Goal: Information Seeking & Learning: Learn about a topic

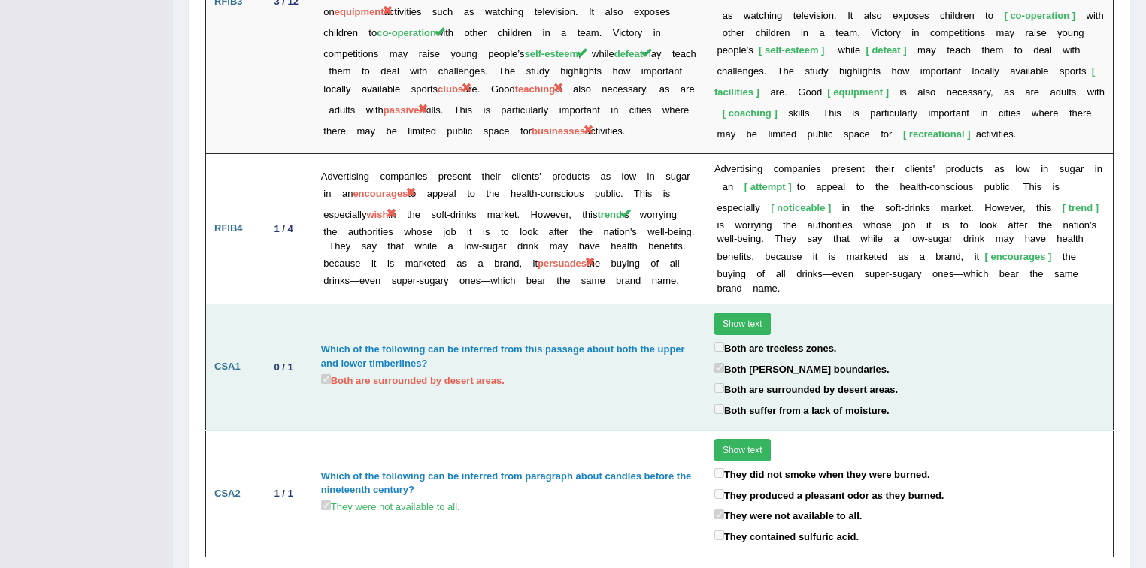
scroll to position [2444, 0]
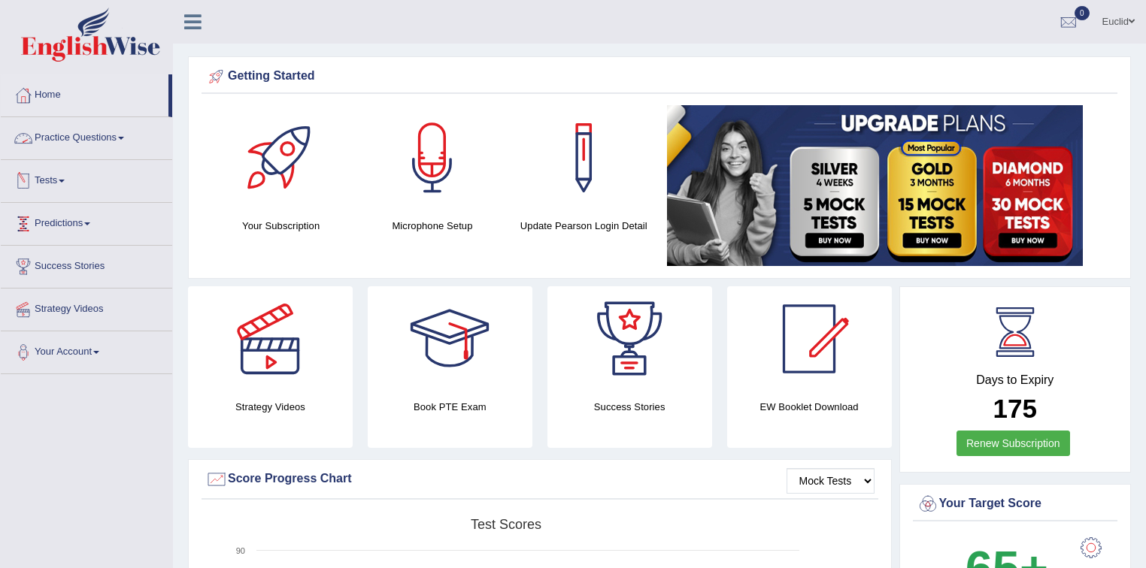
click at [102, 135] on link "Practice Questions" at bounding box center [86, 136] width 171 height 38
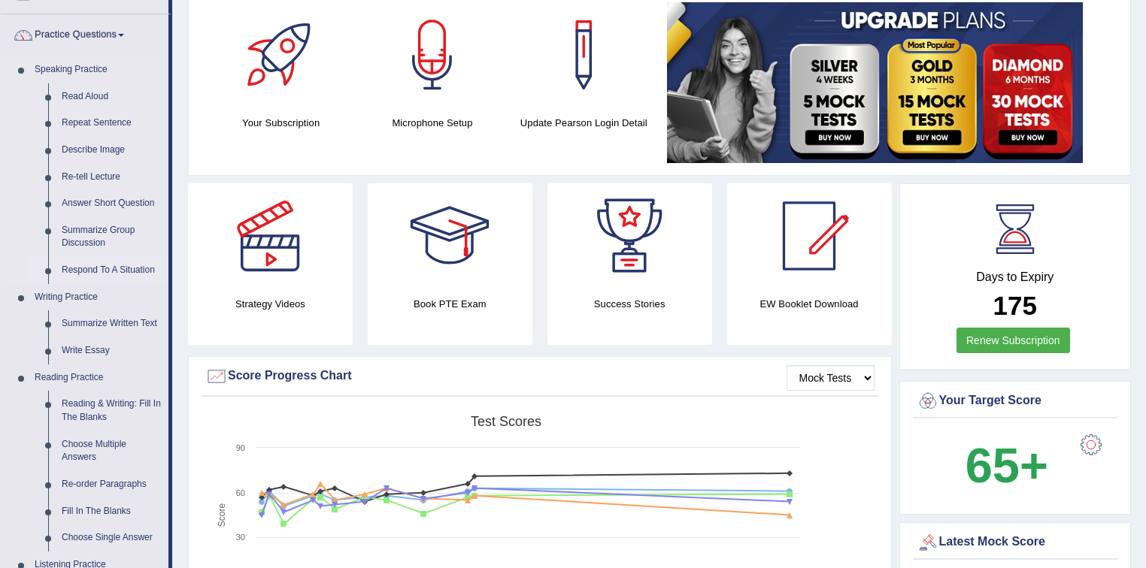
scroll to position [120, 0]
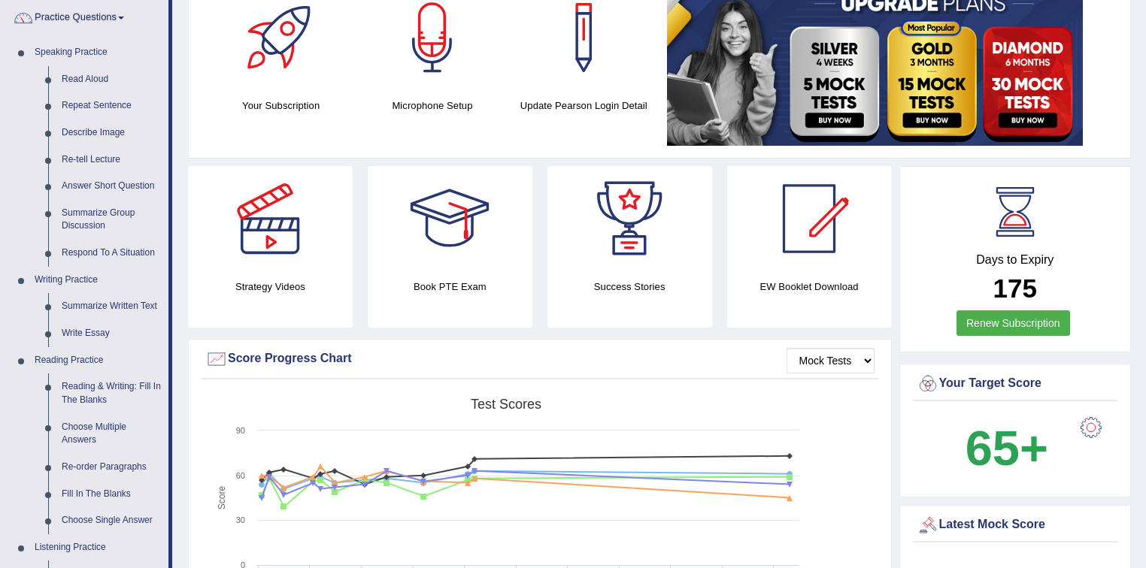
click at [82, 358] on link "Reading Practice" at bounding box center [98, 360] width 141 height 27
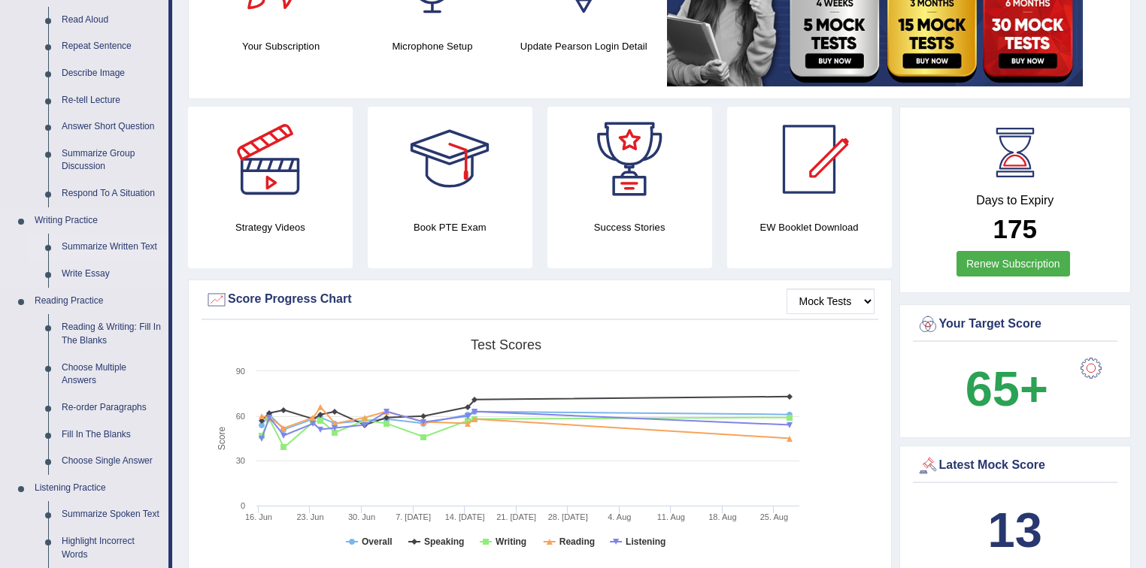
scroll to position [180, 0]
click at [98, 330] on link "Reading & Writing: Fill In The Blanks" at bounding box center [112, 333] width 114 height 40
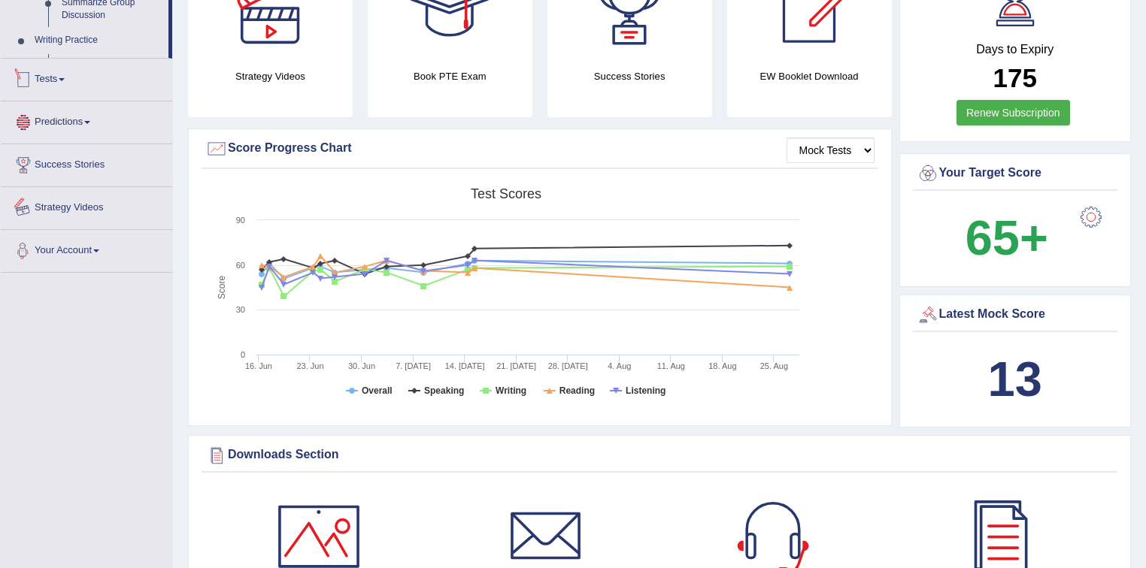
scroll to position [428, 0]
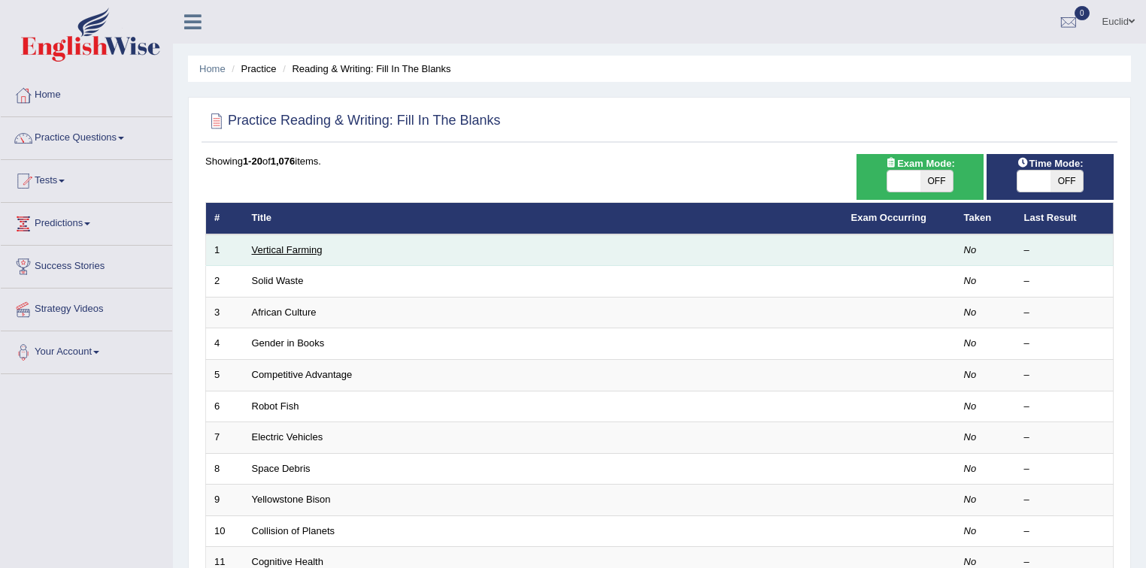
click at [286, 248] on link "Vertical Farming" at bounding box center [287, 249] width 71 height 11
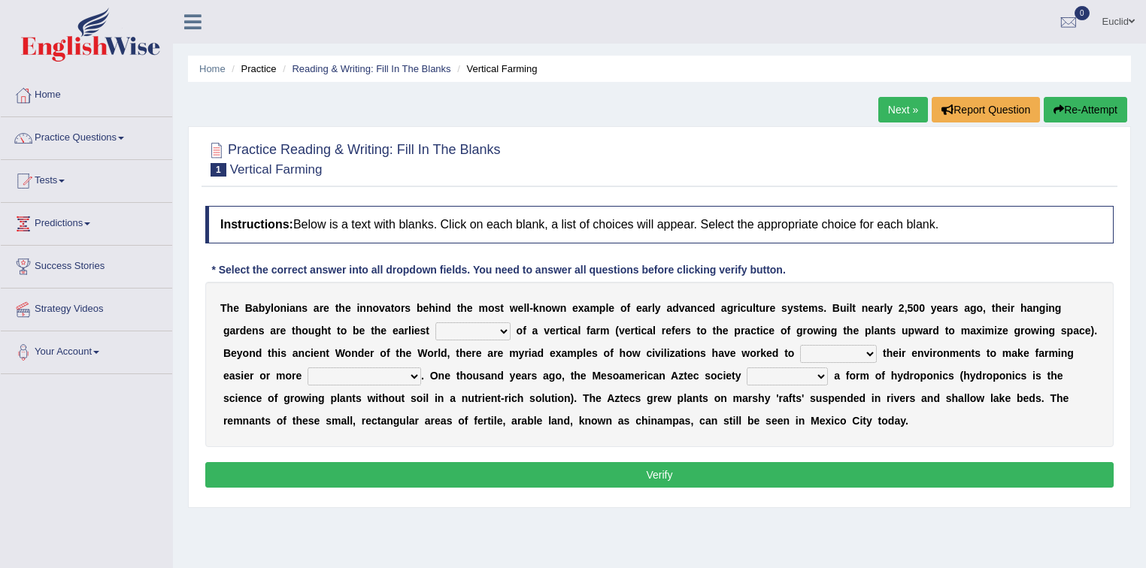
click at [489, 331] on select "prototype failure discredit protocol" at bounding box center [472, 331] width 75 height 18
select select "discredit"
click at [435, 322] on select "prototype failure discredit protocol" at bounding box center [472, 331] width 75 height 18
click at [854, 347] on select "manipulate escape respect disarrange" at bounding box center [838, 354] width 77 height 18
select select "respect"
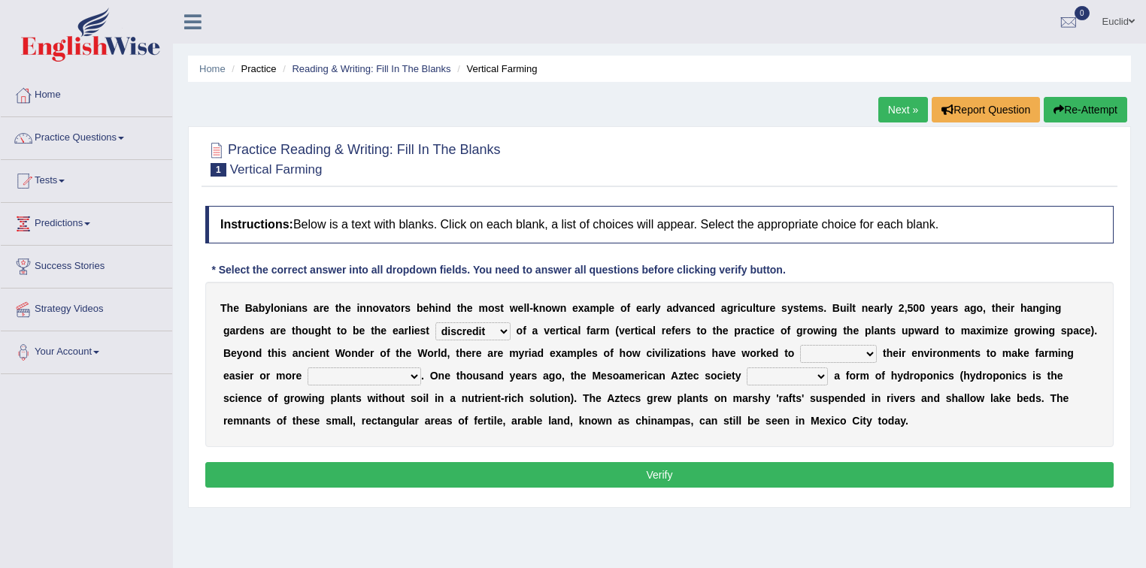
click at [800, 345] on select "manipulate escape respect disarrange" at bounding box center [838, 354] width 77 height 18
click at [415, 375] on select "productive constructive connective counterproductive" at bounding box center [364, 377] width 114 height 18
select select "productive"
click at [307, 368] on select "productive constructive connective counterproductive" at bounding box center [364, 377] width 114 height 18
click at [802, 370] on select "domineered volunteered pioneered engineered" at bounding box center [786, 377] width 81 height 18
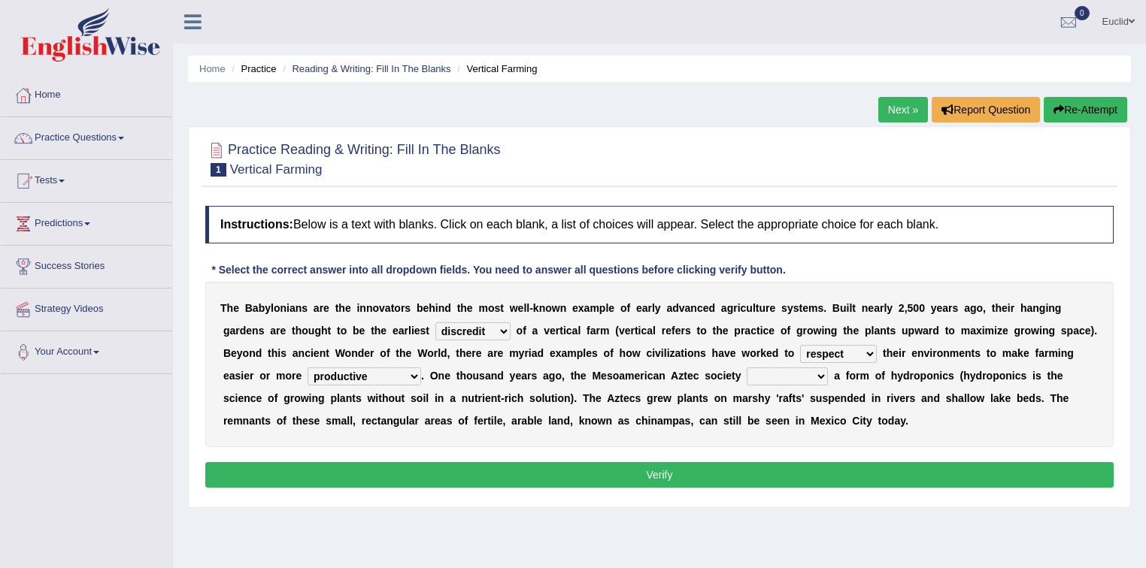
click at [497, 328] on select "prototype failure discredit protocol" at bounding box center [472, 331] width 75 height 18
click at [810, 377] on select "domineered volunteered pioneered engineered" at bounding box center [786, 377] width 81 height 18
select select "pioneered"
click at [746, 368] on select "domineered volunteered pioneered engineered" at bounding box center [786, 377] width 81 height 18
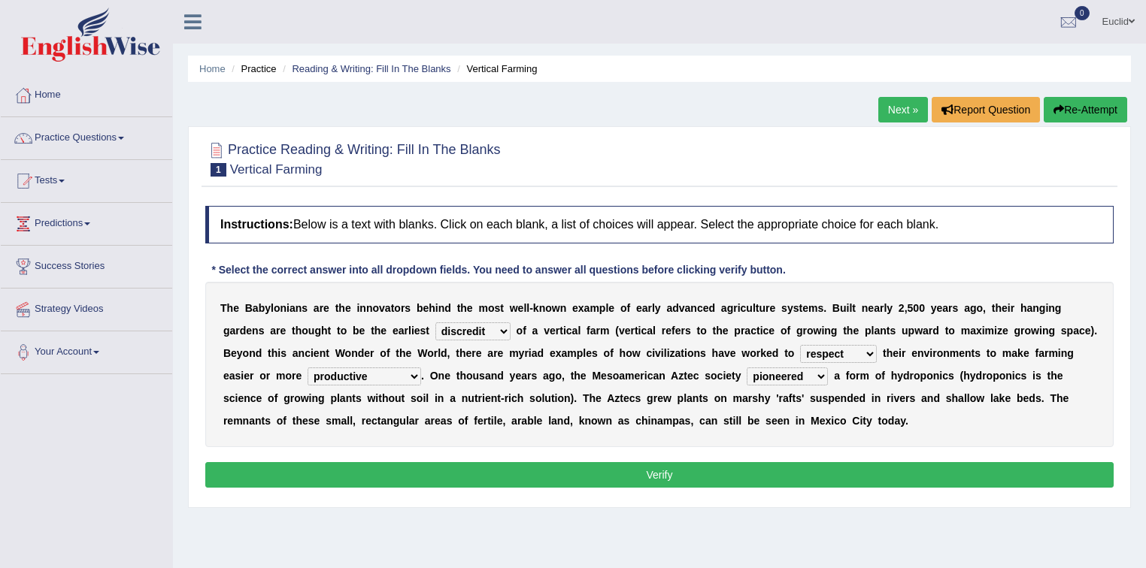
click at [678, 481] on button "Verify" at bounding box center [659, 475] width 908 height 26
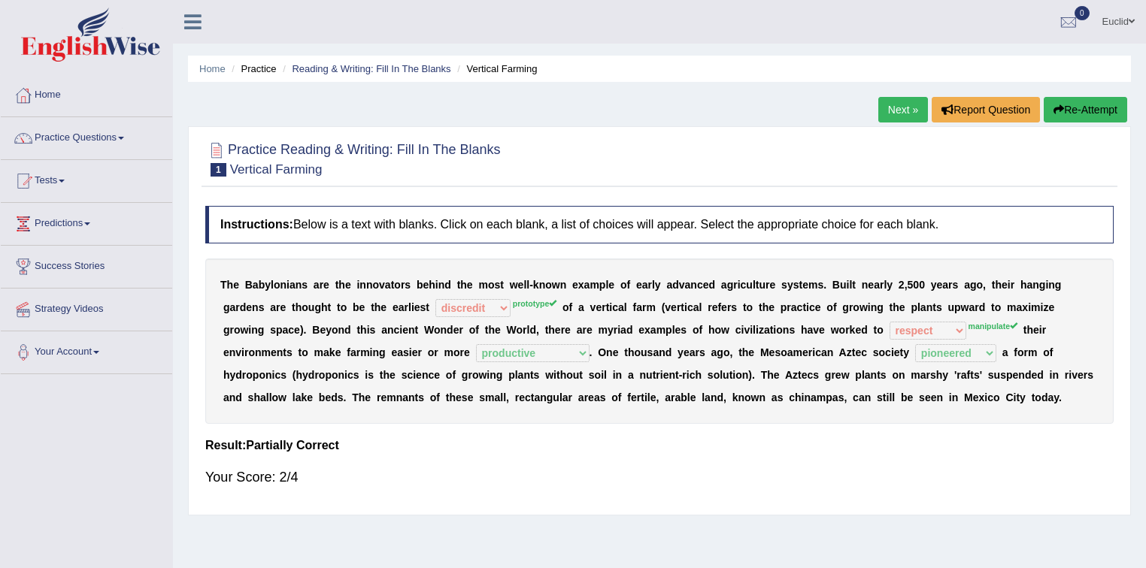
click at [910, 111] on link "Next »" at bounding box center [903, 110] width 50 height 26
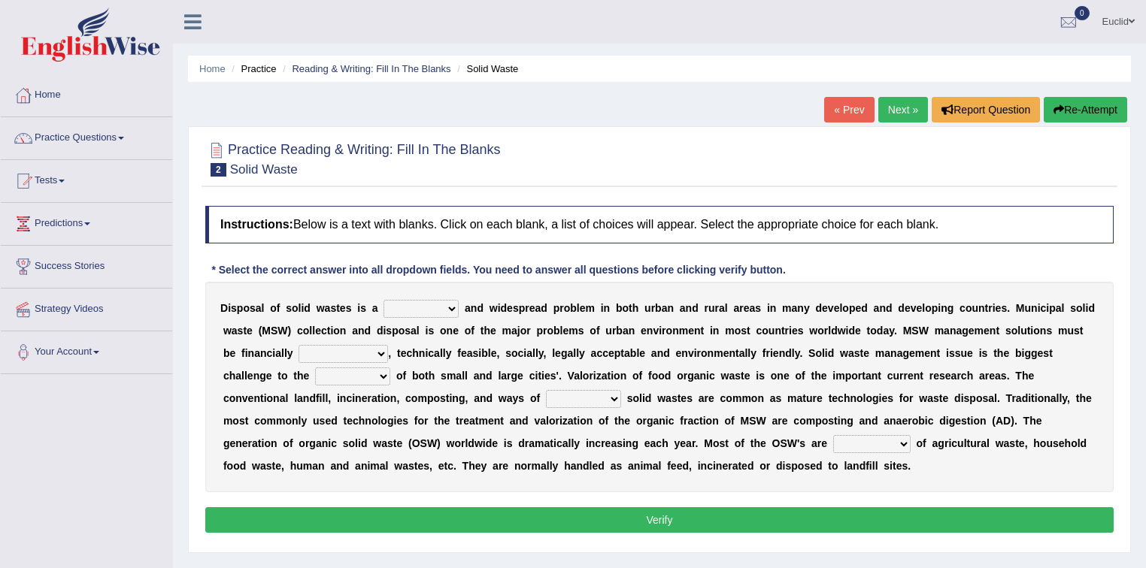
click at [445, 306] on select "slanting stinging stalling shafting" at bounding box center [420, 309] width 75 height 18
select select "shafting"
click at [383, 300] on select "slanting stinging stalling shafting" at bounding box center [420, 309] width 75 height 18
click at [379, 351] on select "unattainable sustainable objectionable treasonable" at bounding box center [342, 354] width 89 height 18
select select "sustainable"
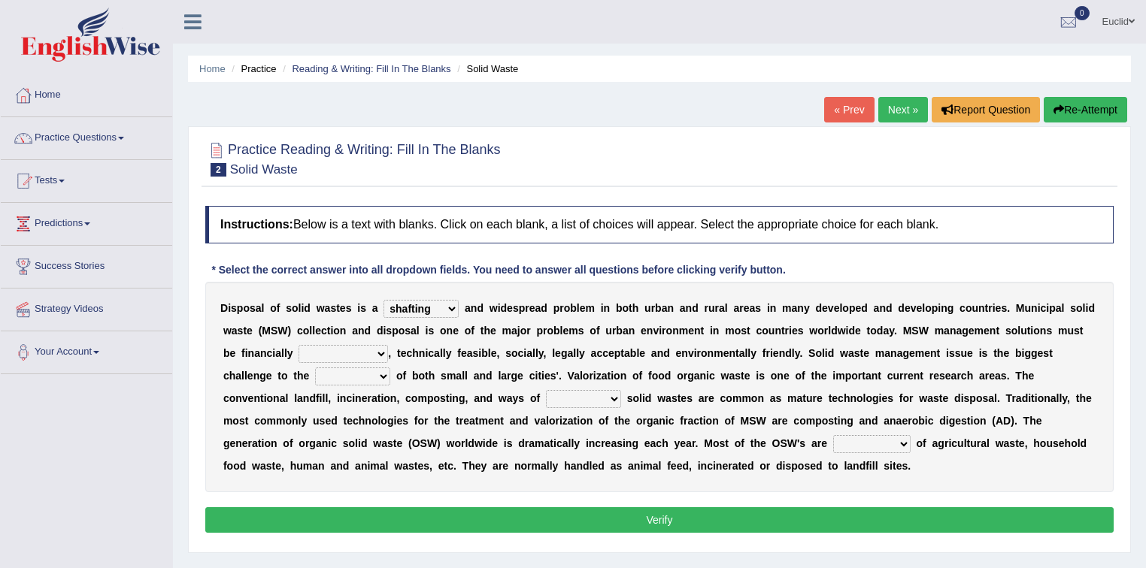
click at [298, 345] on select "unattainable sustainable objectionable treasonable" at bounding box center [342, 354] width 89 height 18
click at [385, 373] on select "plants culture authorities history" at bounding box center [352, 377] width 75 height 18
select select "authorities"
click at [315, 368] on select "plants culture authorities history" at bounding box center [352, 377] width 75 height 18
click at [610, 399] on select "reserving preserving deserving handling" at bounding box center [583, 399] width 75 height 18
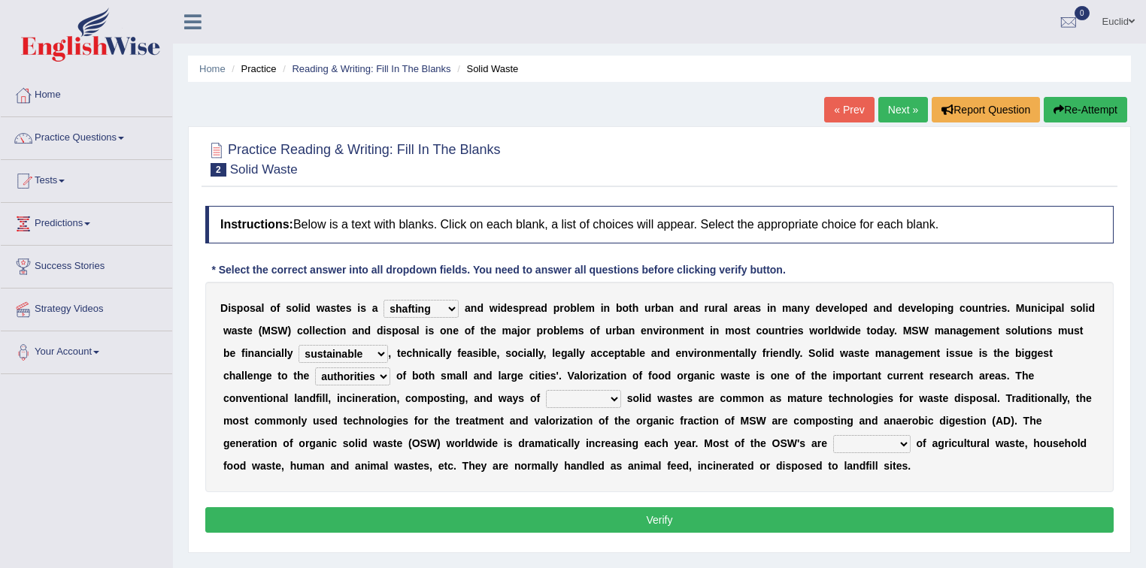
select select "preserving"
click at [546, 390] on select "reserving preserving deserving handling" at bounding box center [583, 399] width 75 height 18
click at [382, 373] on select "plants culture authorities history" at bounding box center [352, 377] width 75 height 18
click at [896, 442] on select "composed disposed composing disposing" at bounding box center [871, 444] width 77 height 18
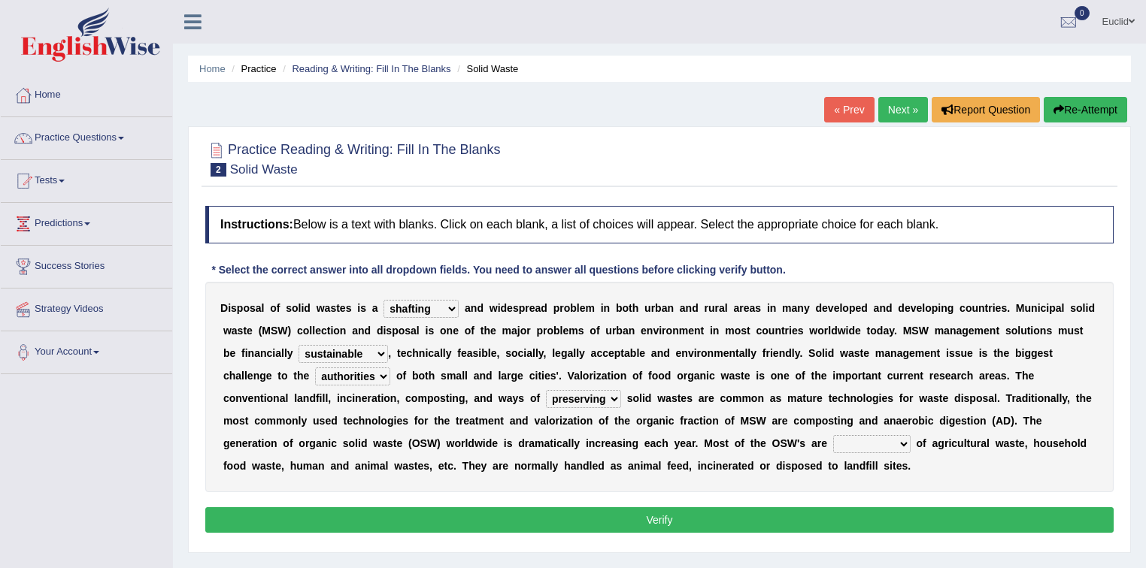
select select "composing"
click at [833, 435] on select "composed disposed composing disposing" at bounding box center [871, 444] width 77 height 18
click at [670, 510] on button "Verify" at bounding box center [659, 520] width 908 height 26
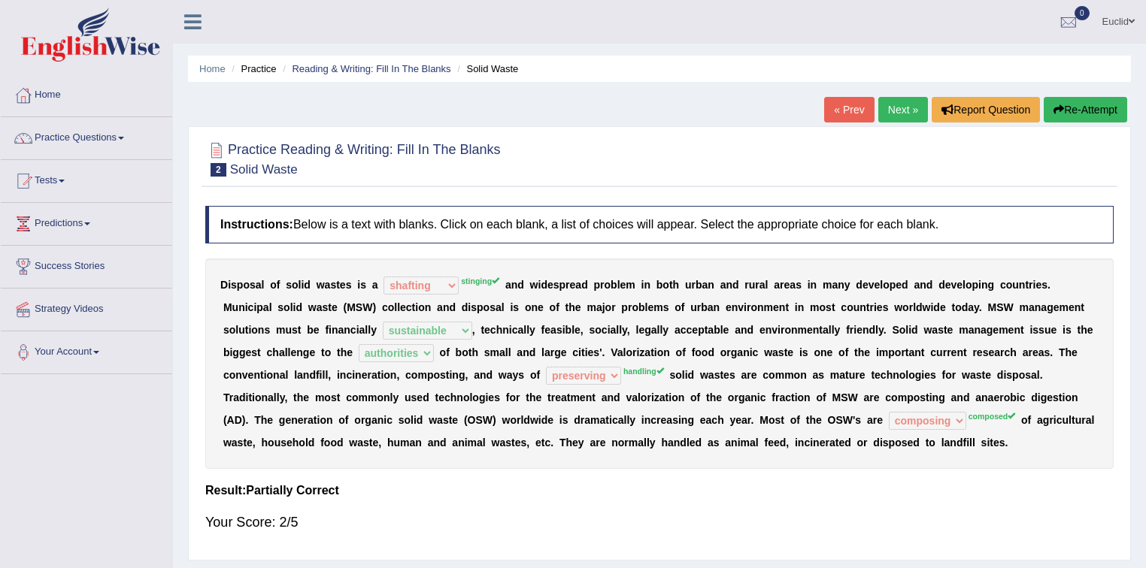
click at [904, 105] on link "Next »" at bounding box center [903, 110] width 50 height 26
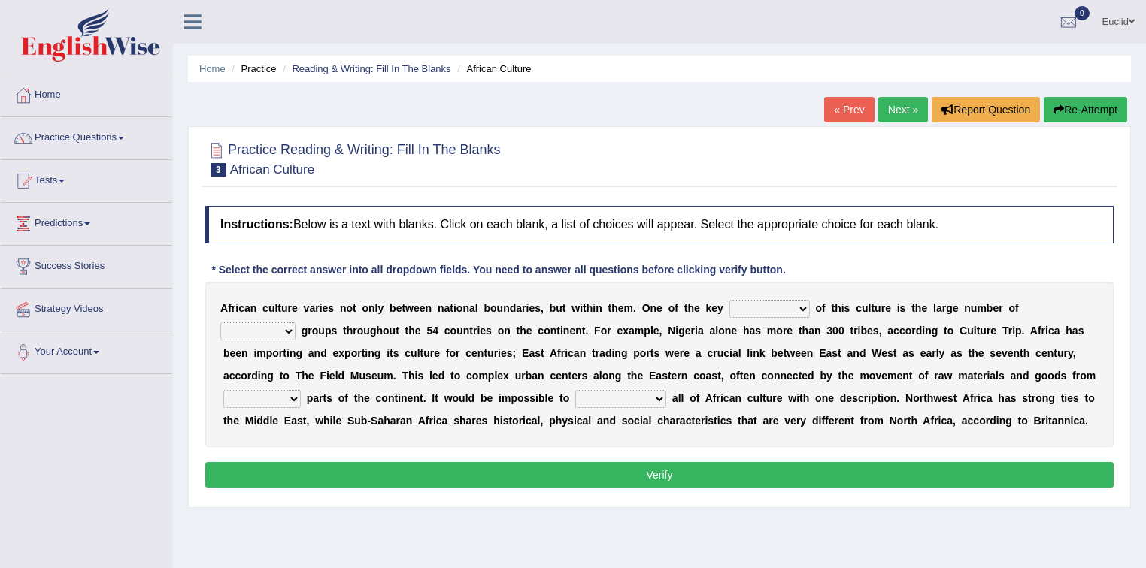
click at [799, 304] on select "conjectures features issues doubts" at bounding box center [769, 309] width 80 height 18
select select "features"
click at [729, 300] on select "conjectures features issues doubts" at bounding box center [769, 309] width 80 height 18
click at [272, 328] on select "ethic ethnic eugenic epic" at bounding box center [257, 331] width 75 height 18
select select "ethnic"
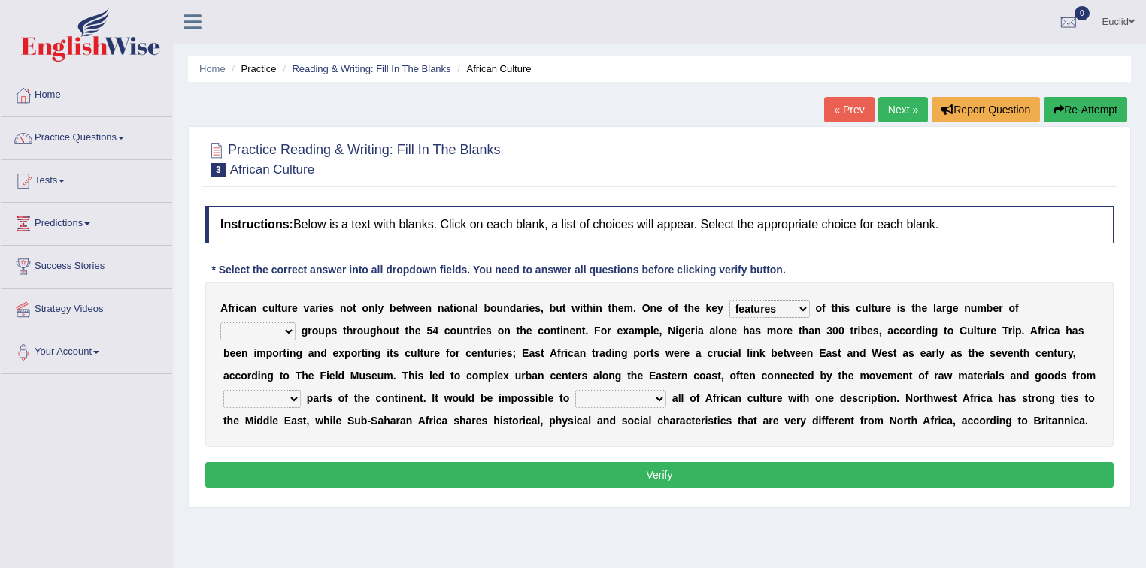
click at [220, 322] on select "ethic ethnic eugenic epic" at bounding box center [257, 331] width 75 height 18
click at [290, 395] on select "forelocked interlocked unlocked landlocked" at bounding box center [261, 399] width 77 height 18
select select "landlocked"
click at [223, 390] on select "forelocked interlocked unlocked landlocked" at bounding box center [261, 399] width 77 height 18
click at [649, 394] on select "characterize conceptualize symbolize synthesize" at bounding box center [620, 399] width 91 height 18
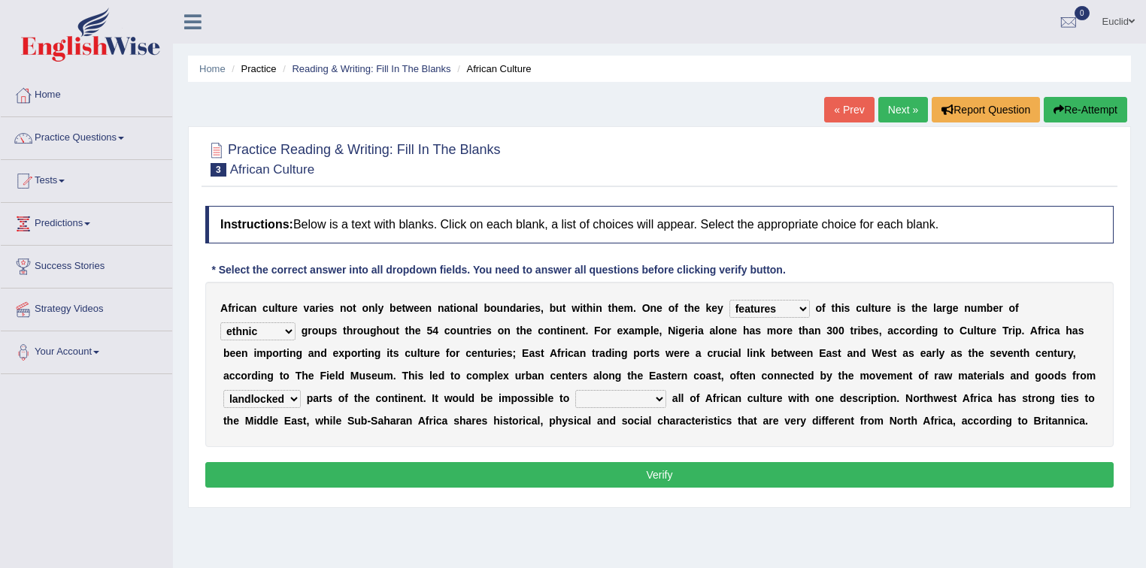
select select "conceptualize"
click at [575, 390] on select "characterize conceptualize symbolize synthesize" at bounding box center [620, 399] width 91 height 18
click at [752, 477] on button "Verify" at bounding box center [659, 475] width 908 height 26
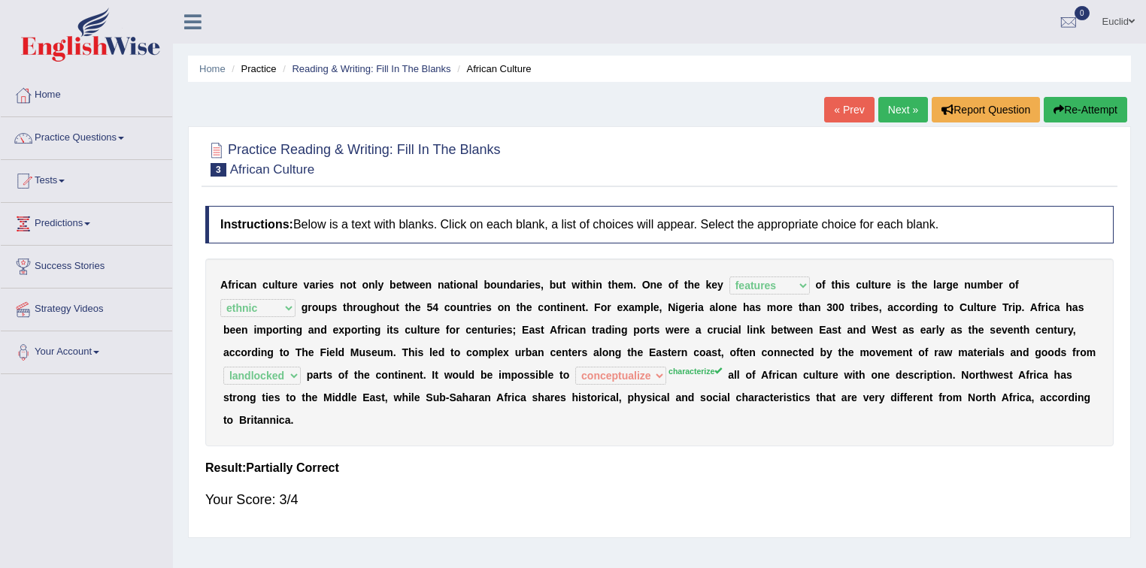
click at [907, 109] on link "Next »" at bounding box center [903, 110] width 50 height 26
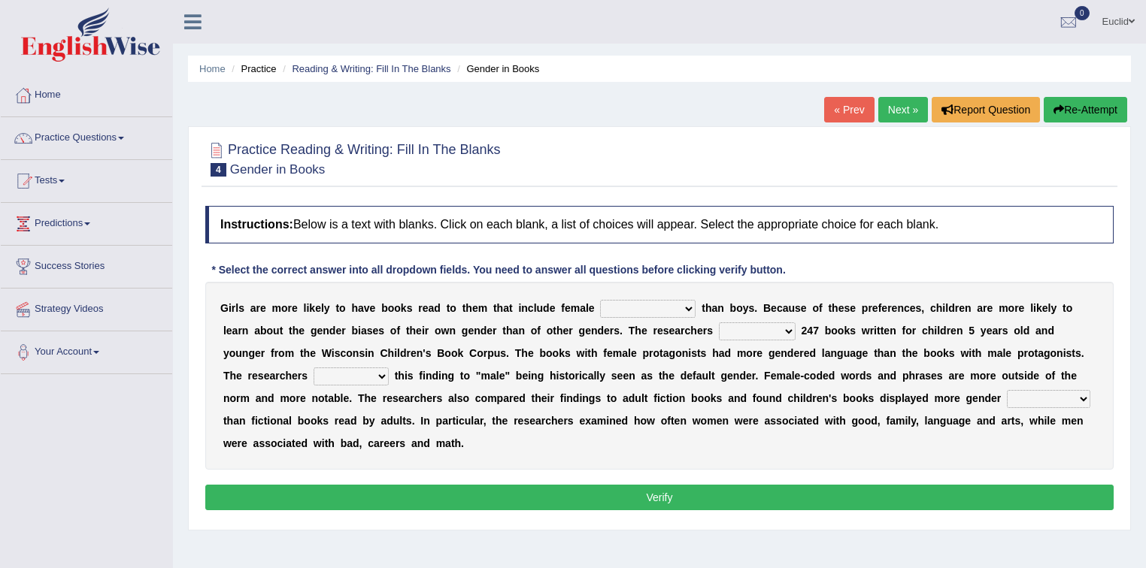
click at [680, 310] on select "protagonists cosmogonists agonists expressionists" at bounding box center [647, 309] width 95 height 18
select select "agonists"
click at [600, 300] on select "protagonists cosmogonists agonists expressionists" at bounding box center [647, 309] width 95 height 18
click at [781, 330] on select "hydrolyzed paralyzed catalyzed analyzed" at bounding box center [757, 331] width 77 height 18
select select "catalyzed"
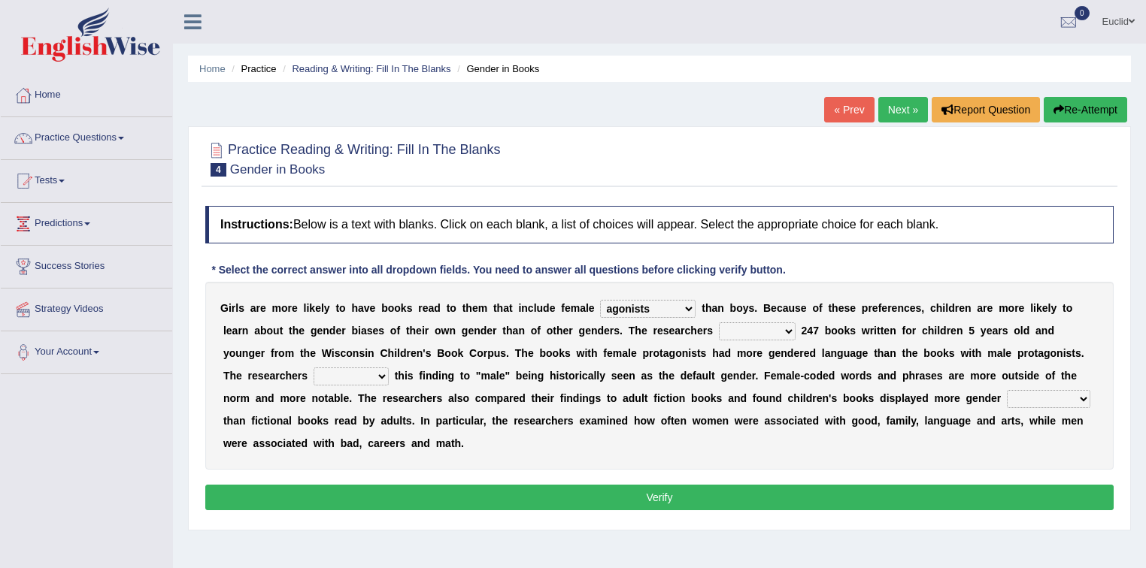
click at [719, 322] on select "hydrolyzed paralyzed catalyzed analyzed" at bounding box center [757, 331] width 77 height 18
click at [361, 379] on select "contribute tribute distribute attribute" at bounding box center [350, 377] width 75 height 18
select select "attribute"
click at [313, 368] on select "contribute tribute distribute attribute" at bounding box center [350, 377] width 75 height 18
click at [1031, 394] on select "stereotypes teletypes prototypes electrotypes" at bounding box center [1048, 399] width 83 height 18
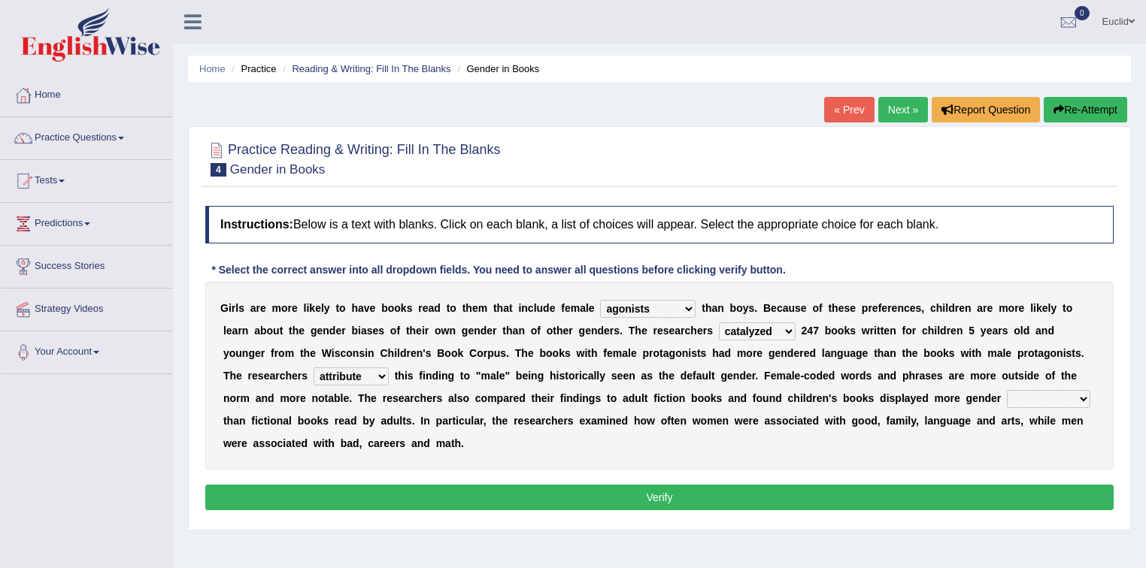
select select "prototypes"
click at [1007, 390] on select "stereotypes teletypes prototypes electrotypes" at bounding box center [1048, 399] width 83 height 18
click at [836, 500] on button "Verify" at bounding box center [659, 498] width 908 height 26
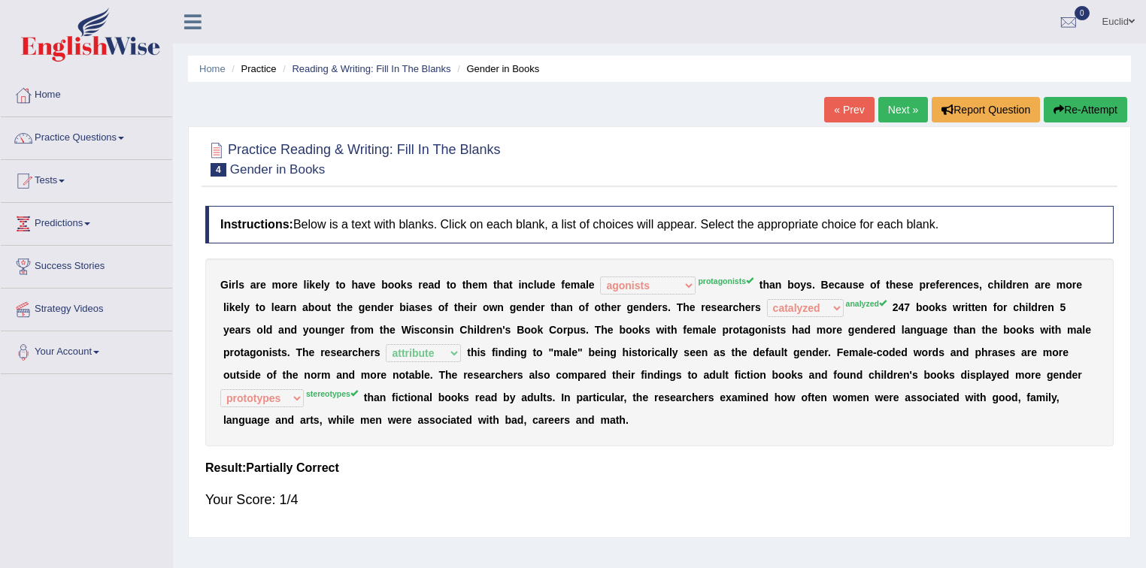
click at [893, 108] on link "Next »" at bounding box center [903, 110] width 50 height 26
